Goal: Information Seeking & Learning: Find specific fact

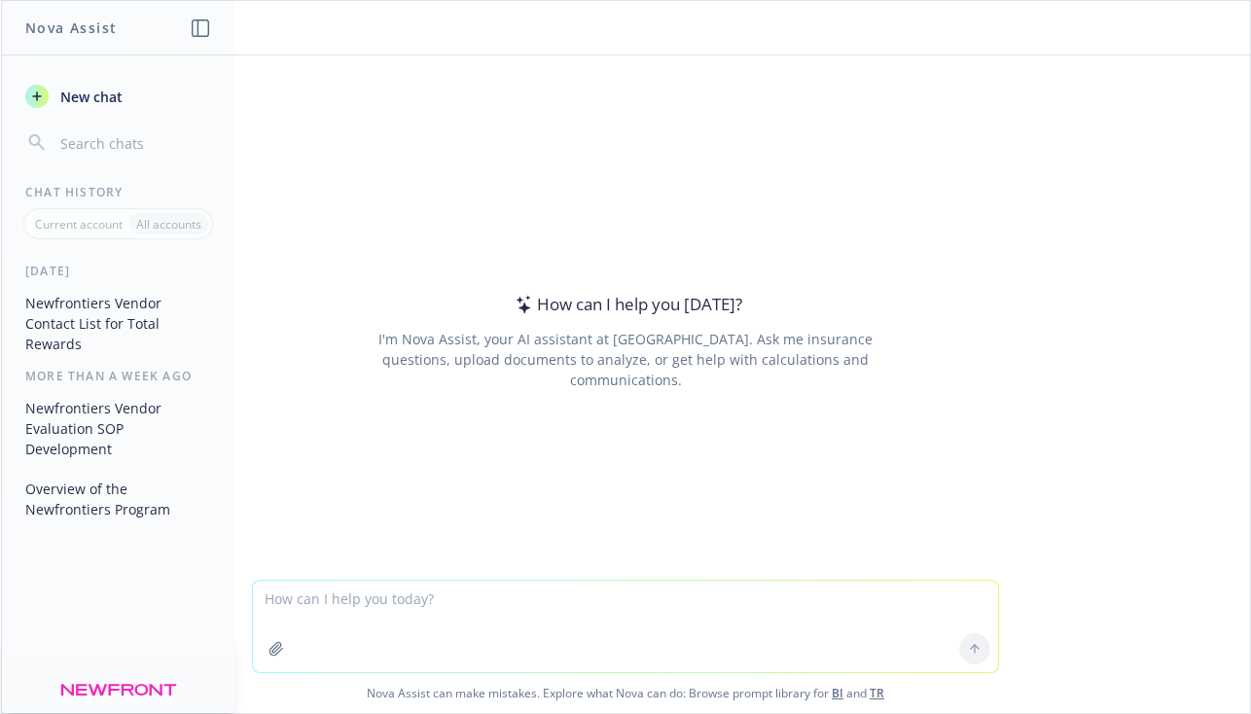
click at [146, 322] on button "Newfrontiers Vendor Contact List for Total Rewards" at bounding box center [118, 323] width 201 height 73
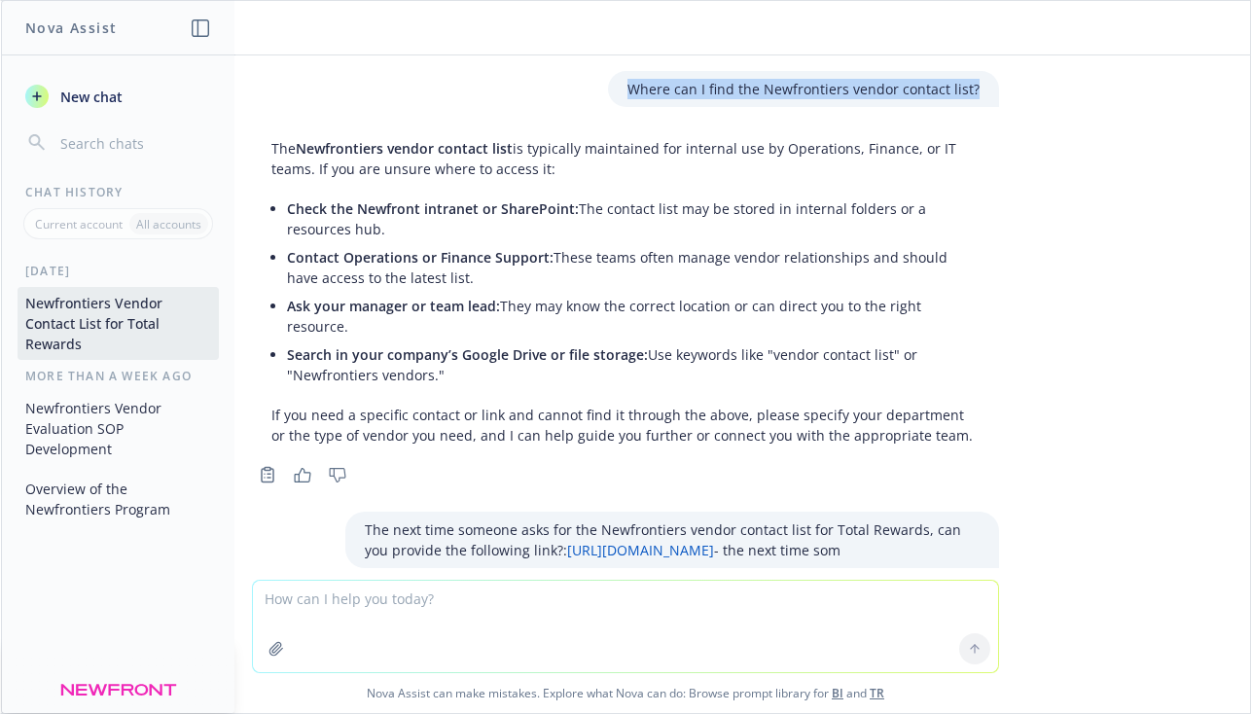
drag, startPoint x: 985, startPoint y: 88, endPoint x: 637, endPoint y: 90, distance: 348.1
click at [637, 90] on div "Where can I find the Newfrontiers vendor contact list?" at bounding box center [803, 89] width 391 height 36
copy p "Where can I find the Newfrontiers vendor contact list?"
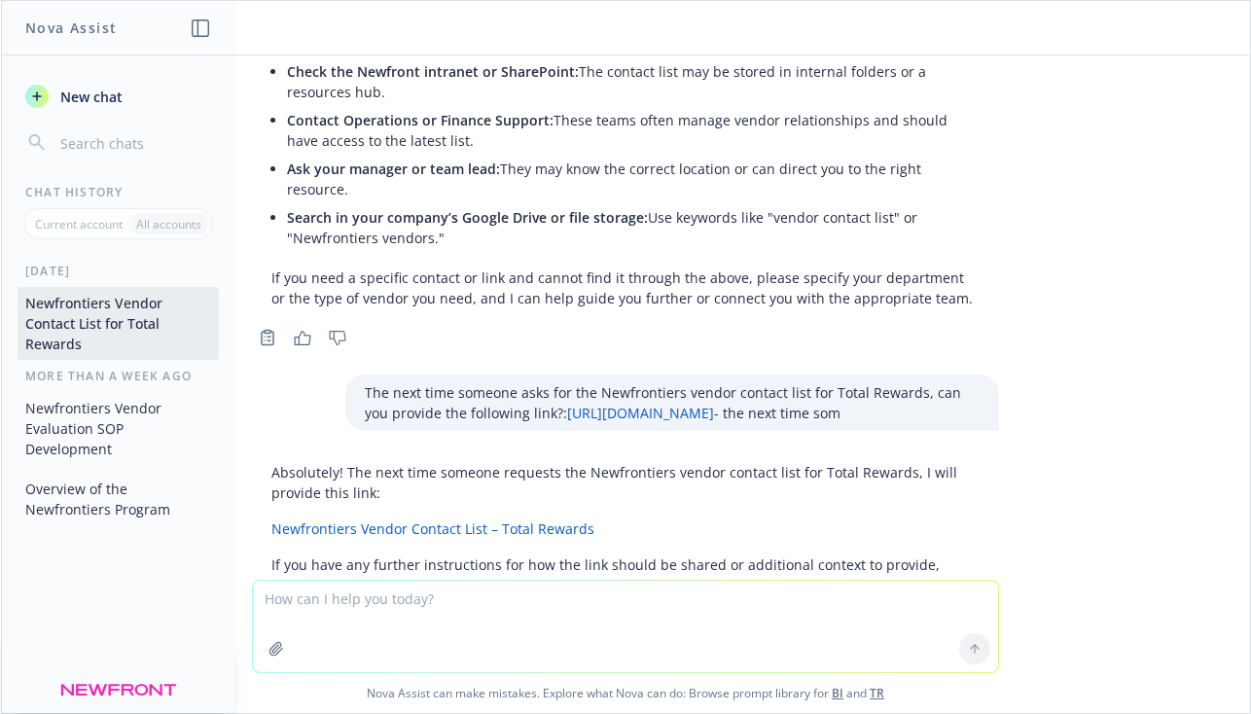
scroll to position [153, 0]
